Goal: Navigation & Orientation: Understand site structure

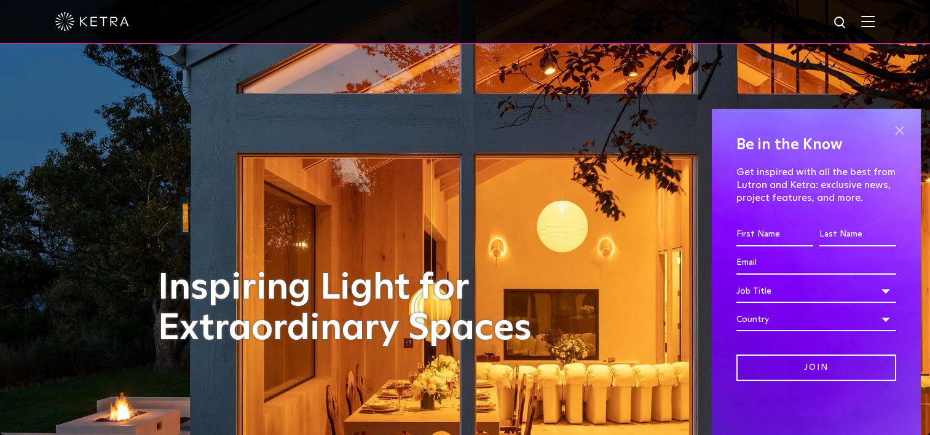
click at [901, 128] on span at bounding box center [899, 130] width 18 height 18
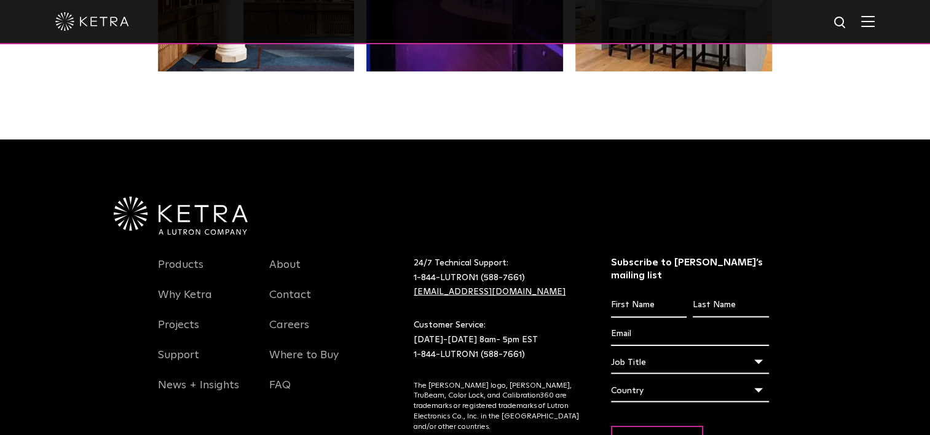
scroll to position [2521, 0]
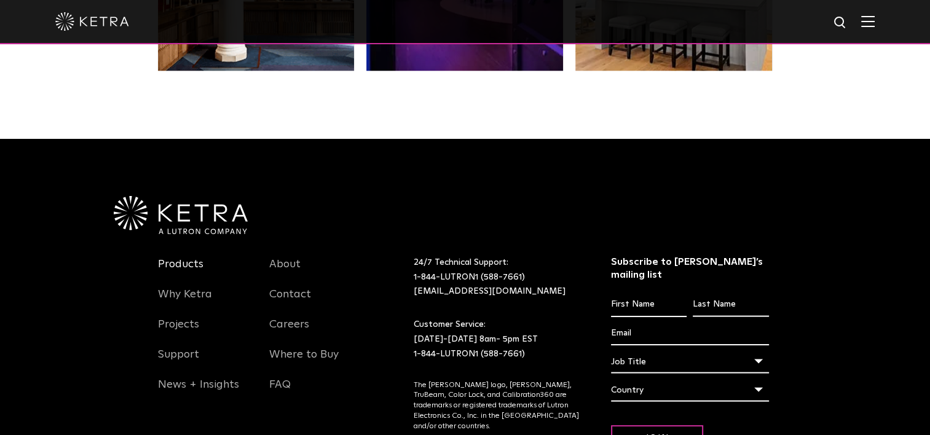
click at [179, 258] on link "Products" at bounding box center [180, 272] width 45 height 28
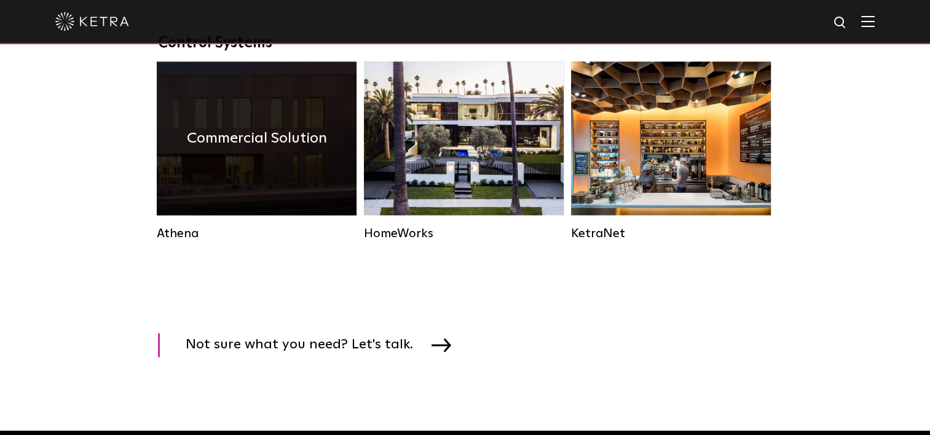
scroll to position [2090, 0]
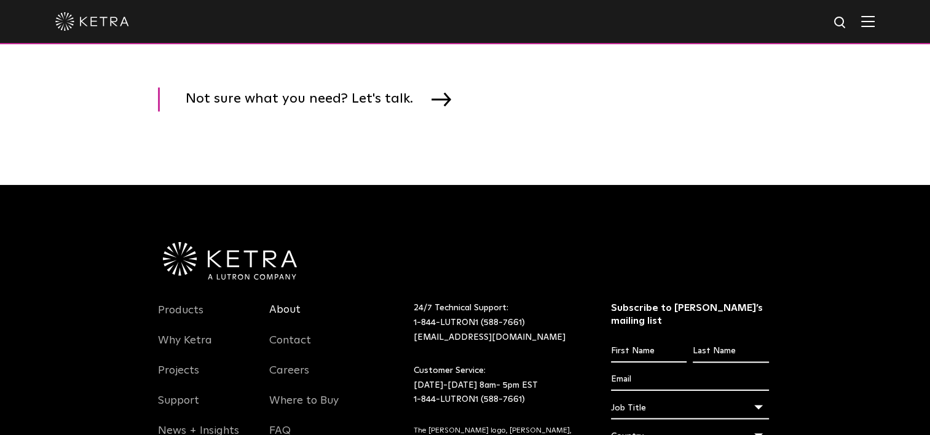
click at [295, 325] on link "About" at bounding box center [284, 317] width 31 height 28
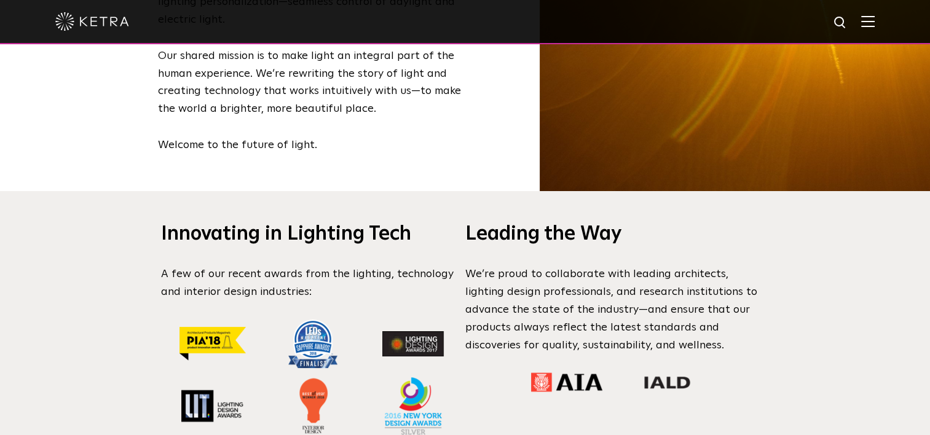
scroll to position [861, 0]
